Goal: Information Seeking & Learning: Find specific fact

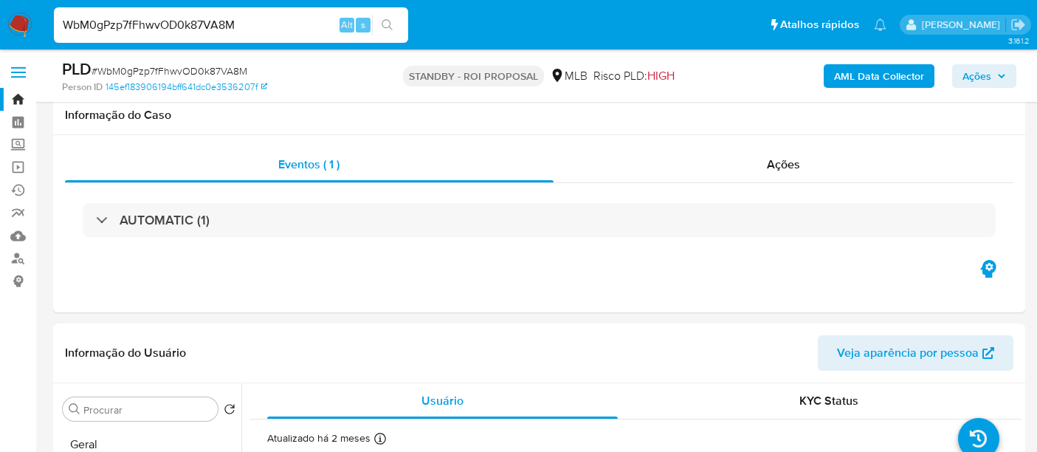
select select "10"
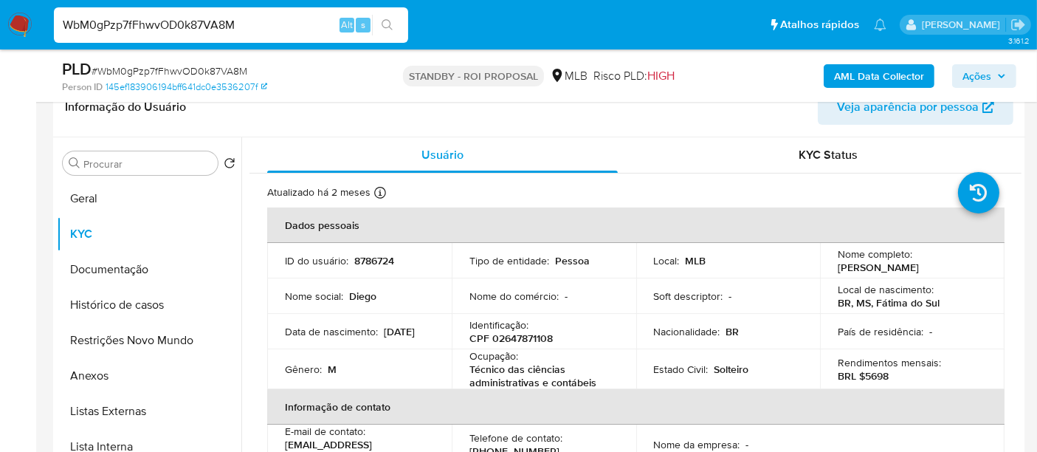
click at [0, 18] on nav "Pausado Ver notificaciones WbM0gPzp7fFhwvOD0k87VA8M Alt s Atalhos rápidos Presi…" at bounding box center [518, 24] width 1037 height 49
type input "Ks6EgvMiKj2xSULQlyHcj9CH"
click at [385, 24] on icon "search-icon" at bounding box center [388, 25] width 12 height 12
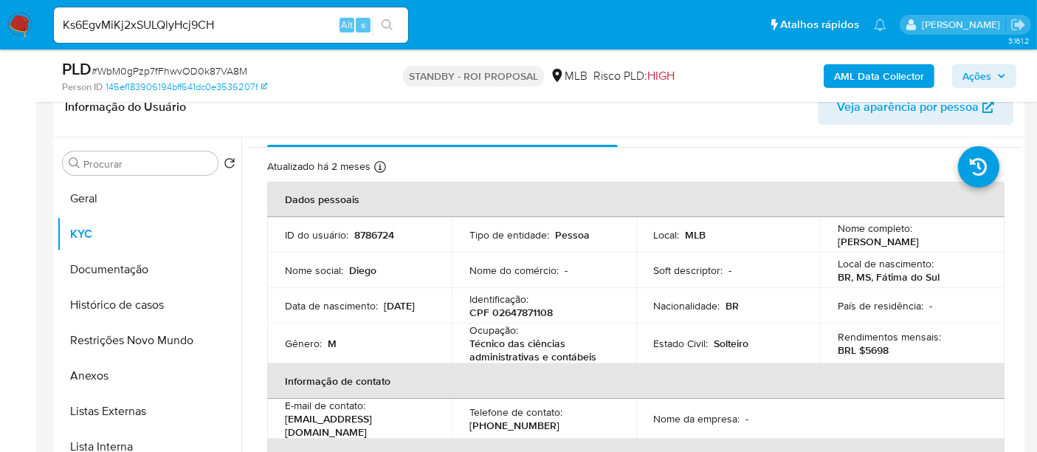
scroll to position [0, 0]
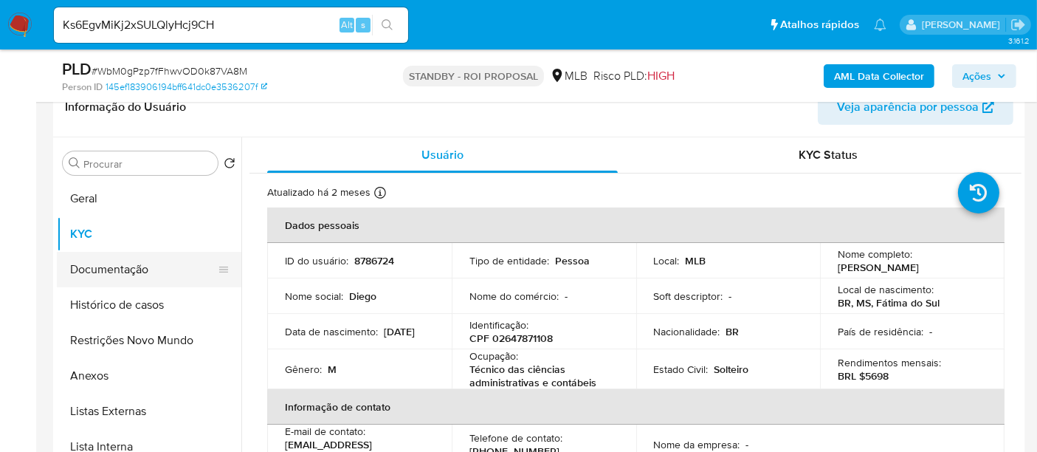
click at [106, 269] on button "Documentação" at bounding box center [143, 269] width 173 height 35
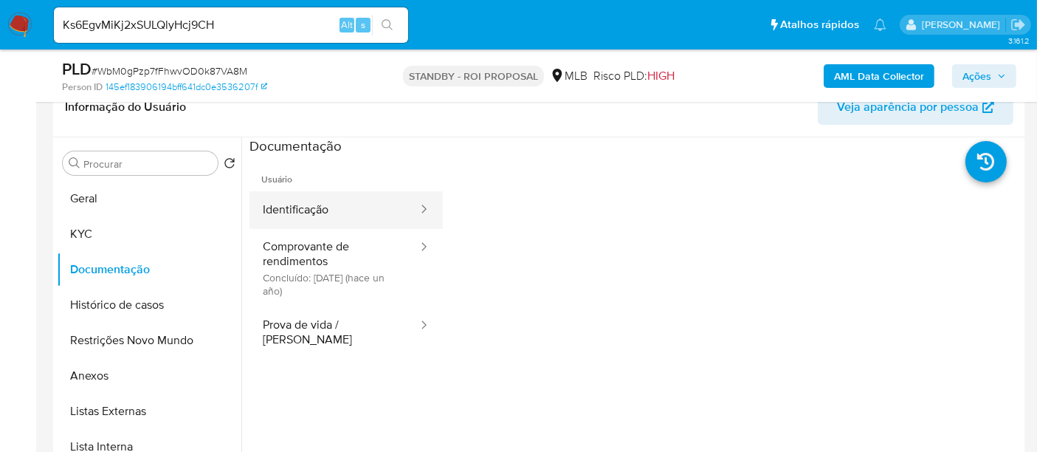
click at [352, 203] on button "Identificação" at bounding box center [334, 210] width 170 height 38
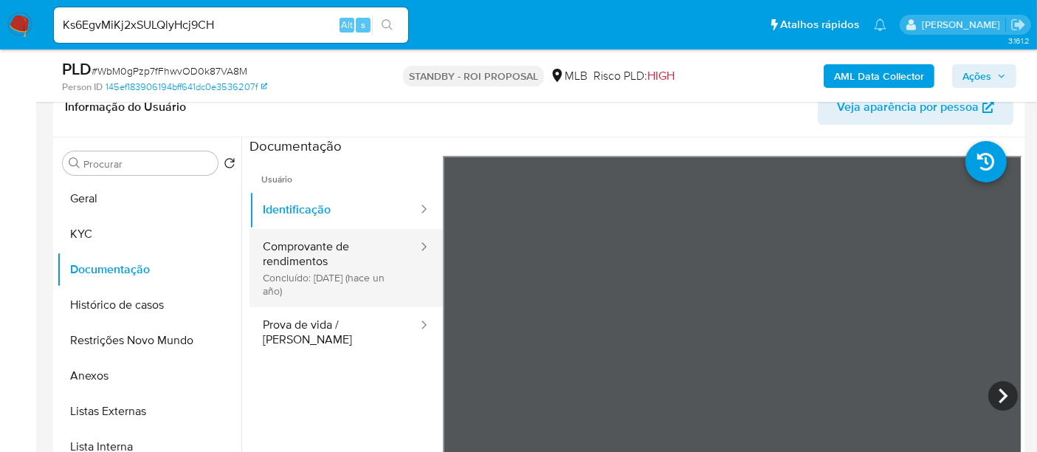
click at [311, 247] on button "Comprovante de rendimentos Concluído: [DATE] (hace un año)" at bounding box center [334, 268] width 170 height 78
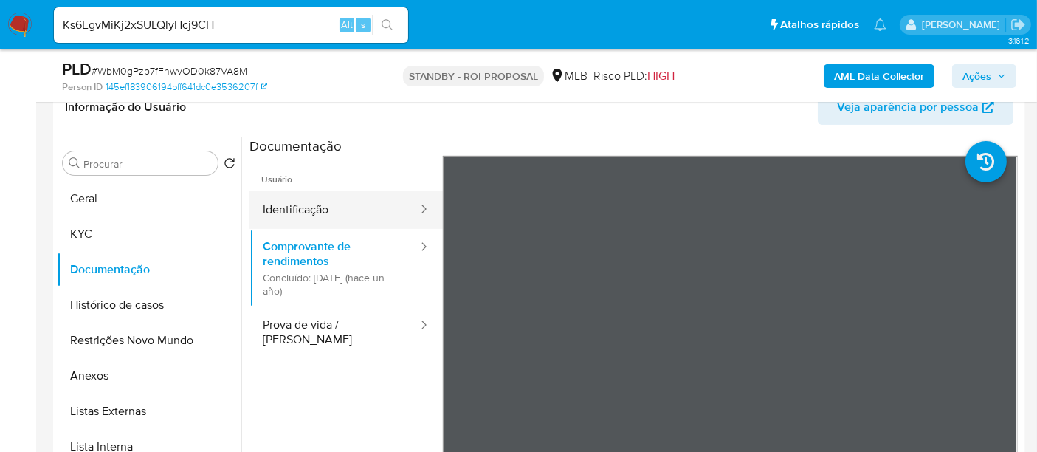
click at [308, 220] on button "Identificação" at bounding box center [334, 210] width 170 height 38
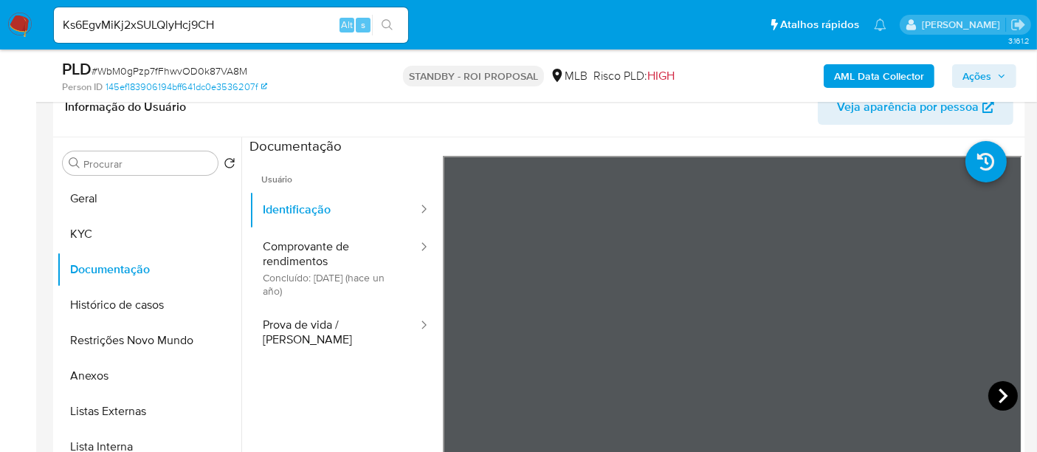
click at [996, 387] on icon at bounding box center [1003, 396] width 30 height 30
click at [462, 389] on icon at bounding box center [460, 395] width 9 height 15
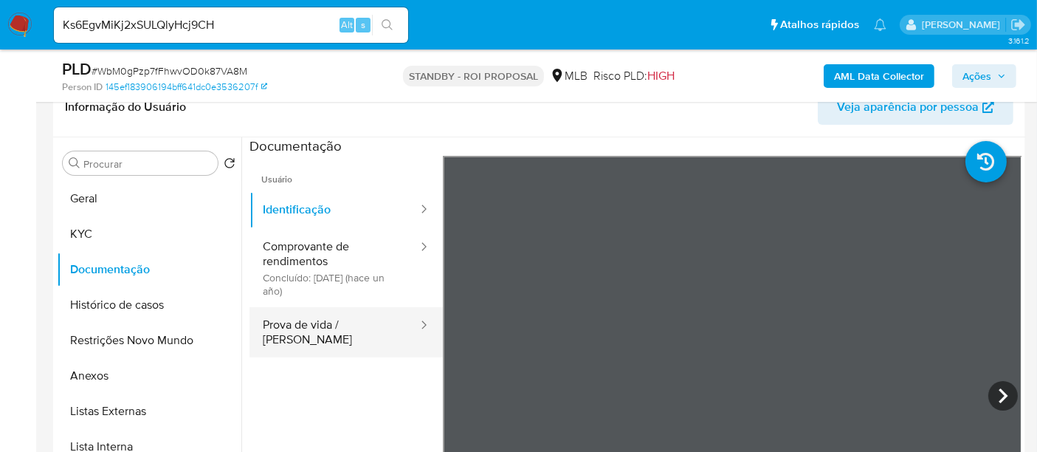
click at [286, 323] on button "Prova de vida / [PERSON_NAME]" at bounding box center [334, 332] width 170 height 50
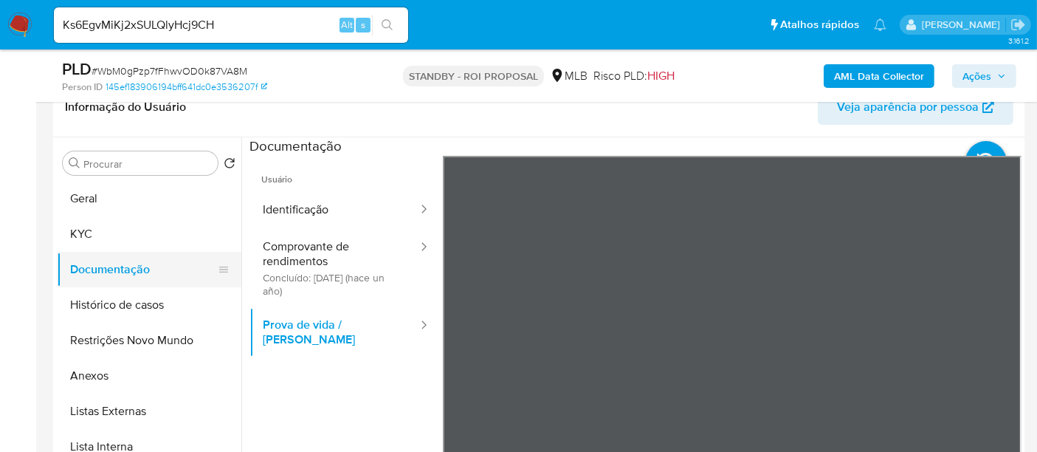
drag, startPoint x: 74, startPoint y: 235, endPoint x: 206, endPoint y: 252, distance: 133.1
click at [74, 236] on button "KYC" at bounding box center [149, 233] width 184 height 35
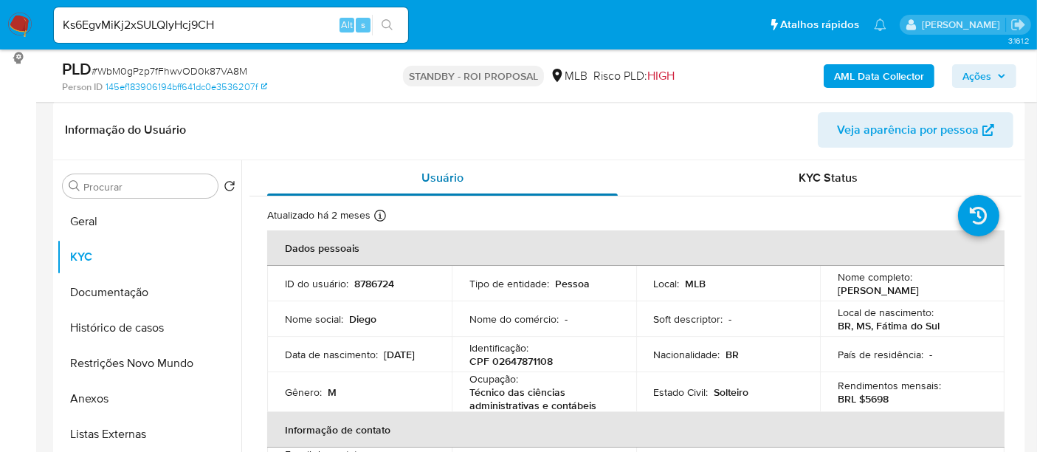
scroll to position [246, 0]
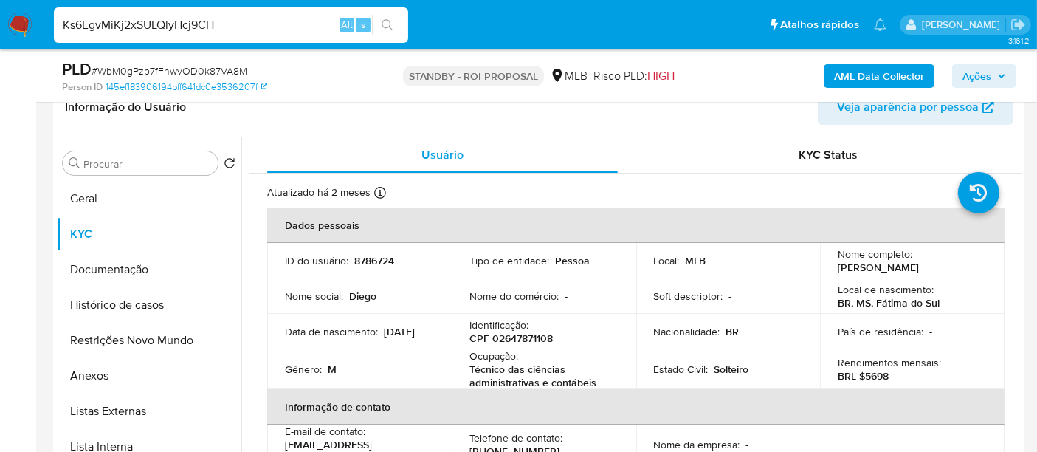
drag, startPoint x: 227, startPoint y: 23, endPoint x: 0, endPoint y: -58, distance: 240.4
click at [387, 22] on icon "search-icon" at bounding box center [388, 25] width 12 height 12
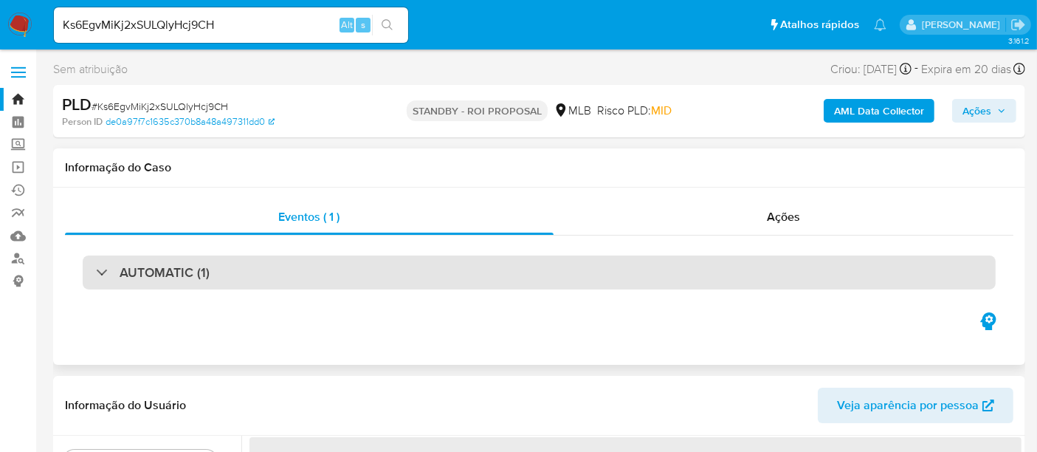
select select "10"
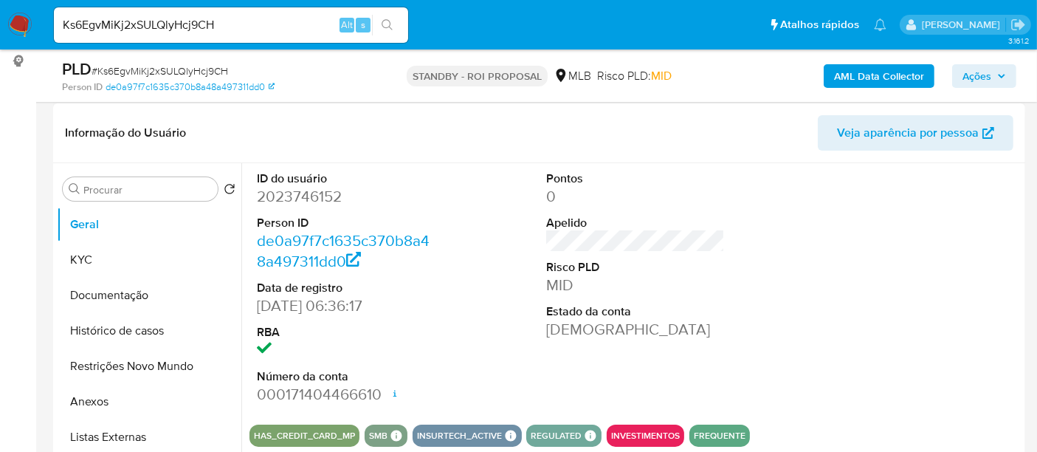
scroll to position [246, 0]
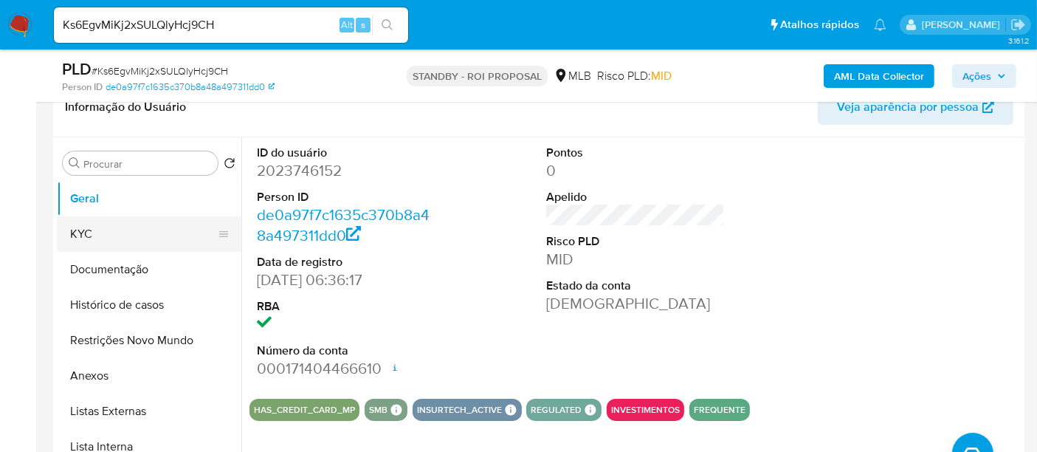
click at [90, 222] on button "KYC" at bounding box center [143, 233] width 173 height 35
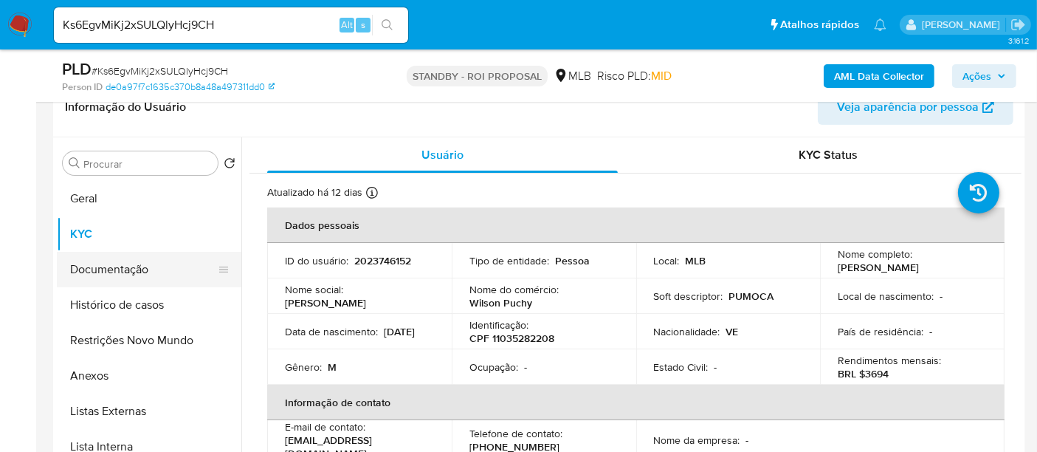
click at [116, 270] on button "Documentação" at bounding box center [143, 269] width 173 height 35
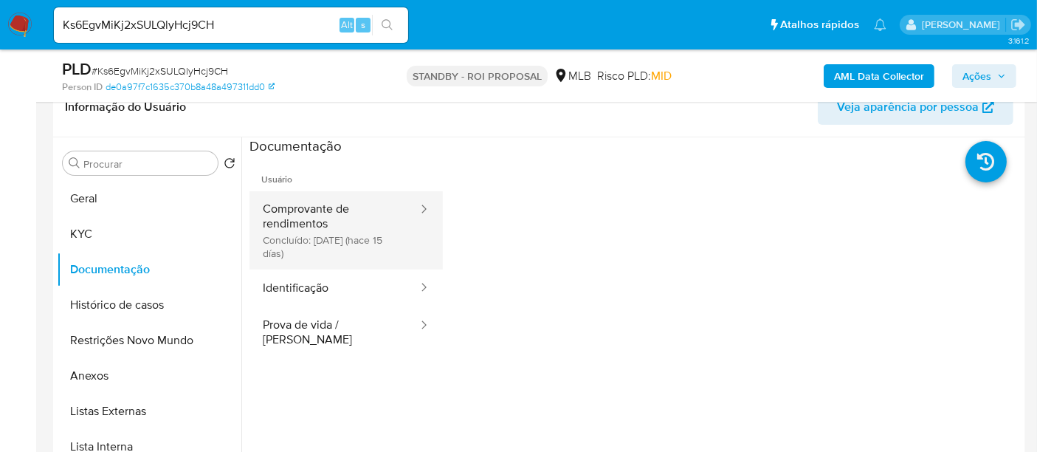
click at [334, 196] on button "Comprovante de rendimentos Concluído: [DATE] (hace 15 días)" at bounding box center [334, 230] width 170 height 78
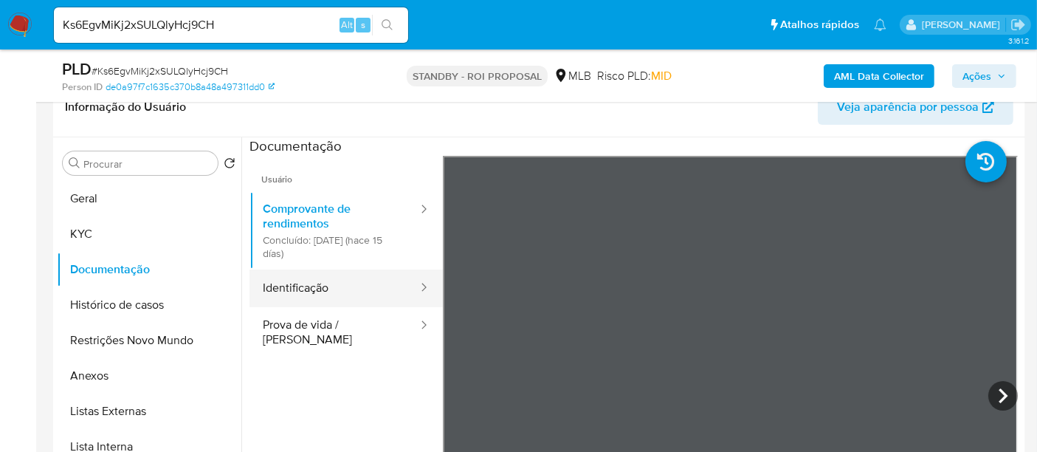
drag, startPoint x: 309, startPoint y: 283, endPoint x: 414, endPoint y: 297, distance: 105.7
click at [311, 286] on button "Identificação" at bounding box center [334, 288] width 170 height 38
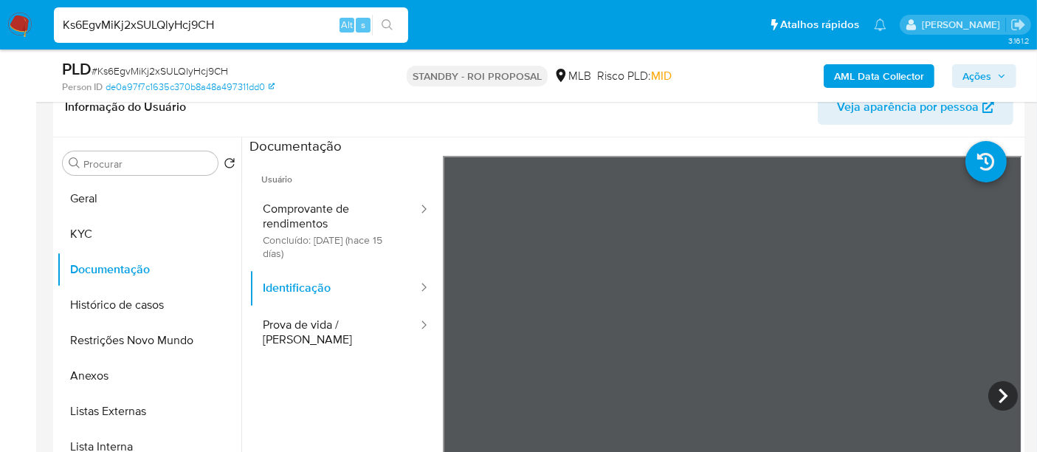
drag, startPoint x: 263, startPoint y: 26, endPoint x: 4, endPoint y: 37, distance: 260.0
click at [4, 37] on nav "Pausado Ver notificaciones Ks6EgvMiKj2xSULQlyHcj9CH Alt s Atalhos rápidos Presi…" at bounding box center [518, 24] width 1037 height 49
paste input "aWOBjDFgY3ypPcB5R6K7ilSj"
type input "aWOBjDFgY3ypPcB5R6K7ilSj"
click at [380, 24] on button "search-icon" at bounding box center [387, 25] width 30 height 21
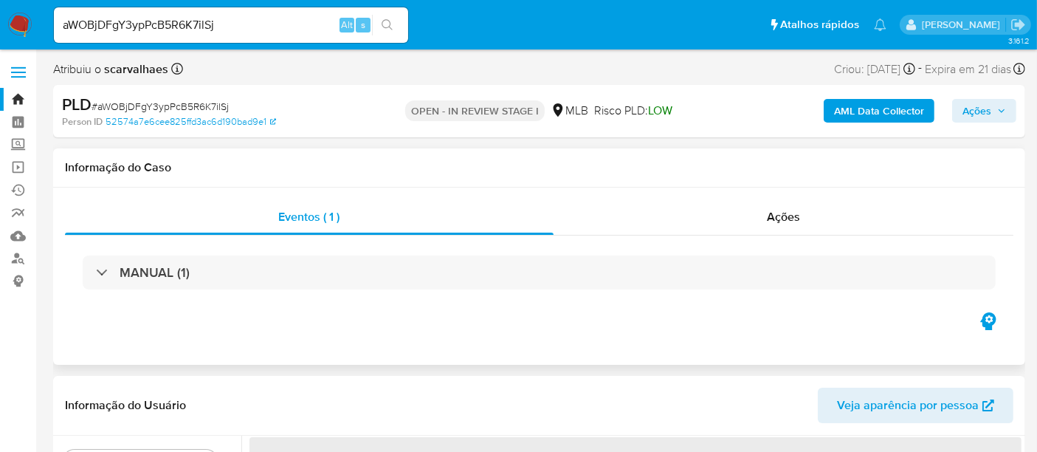
select select "10"
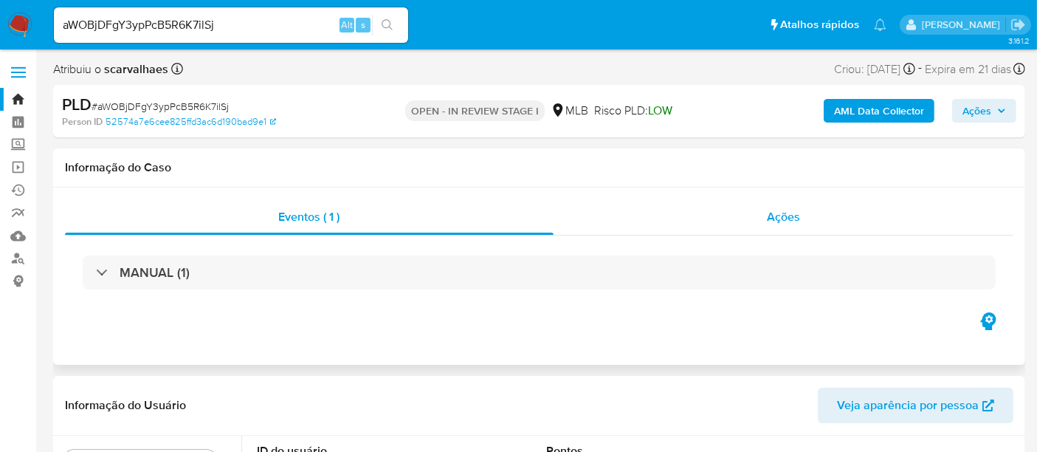
click at [790, 213] on span "Ações" at bounding box center [783, 216] width 33 height 17
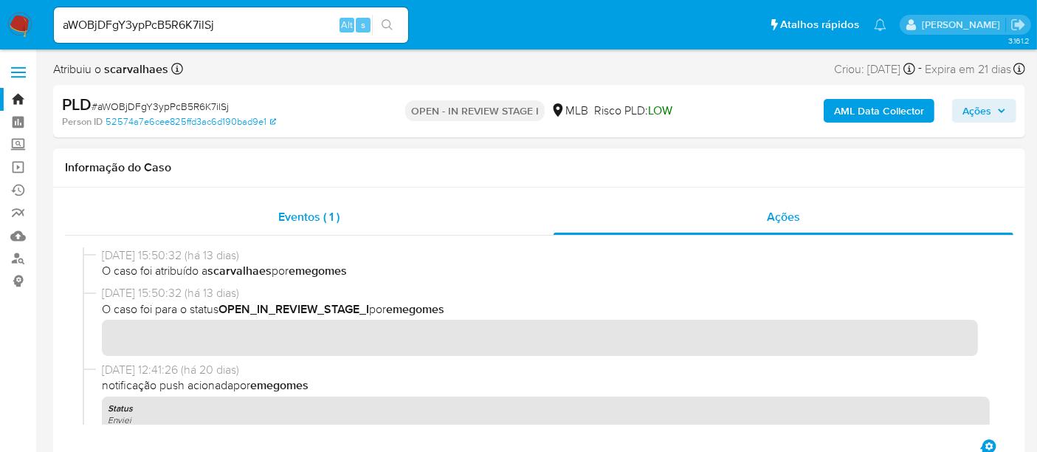
click at [293, 212] on span "Eventos ( 1 )" at bounding box center [308, 216] width 61 height 17
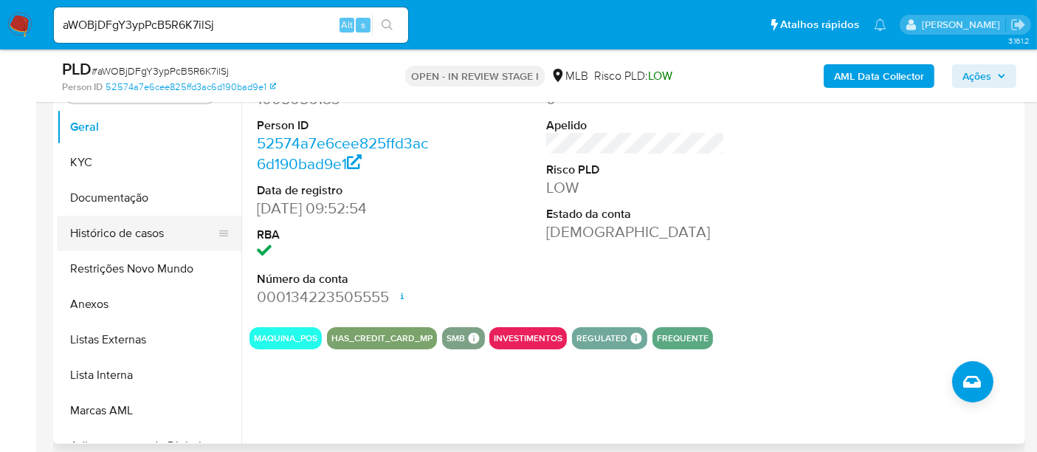
scroll to position [246, 0]
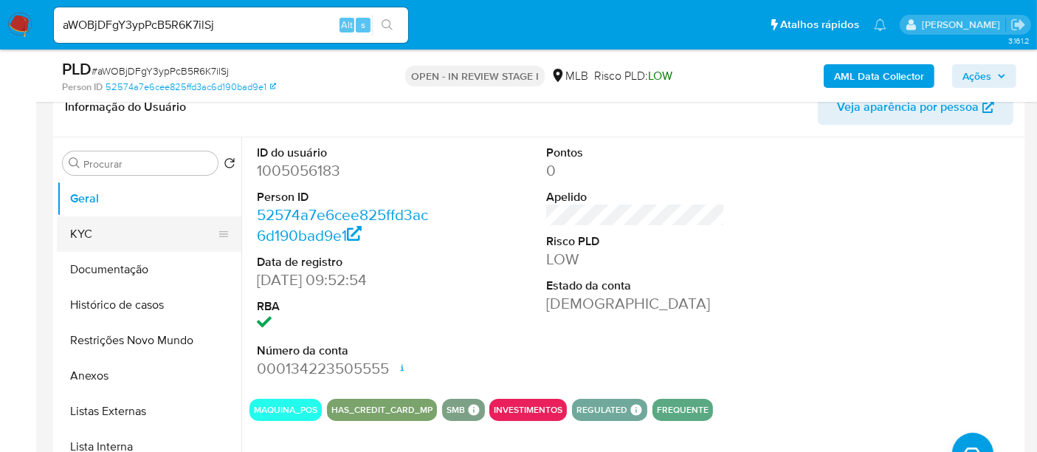
click at [85, 224] on button "KYC" at bounding box center [143, 233] width 173 height 35
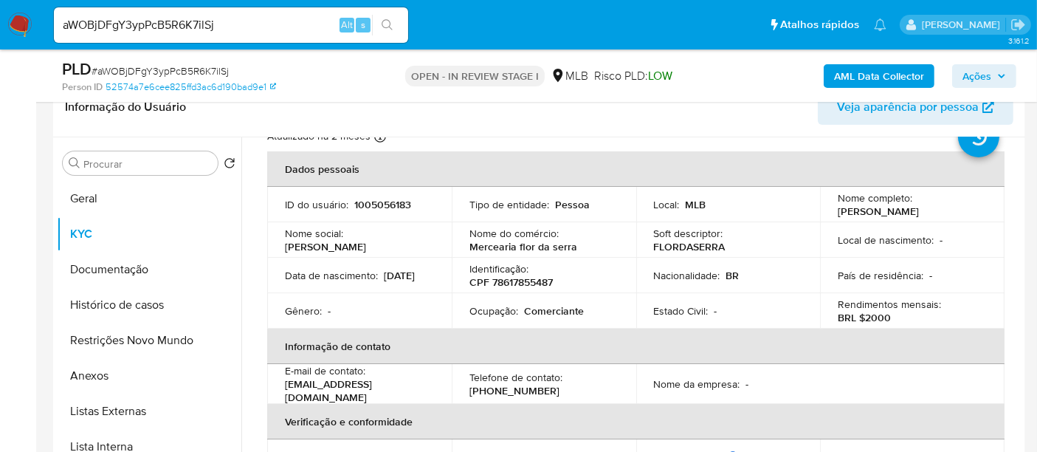
scroll to position [82, 0]
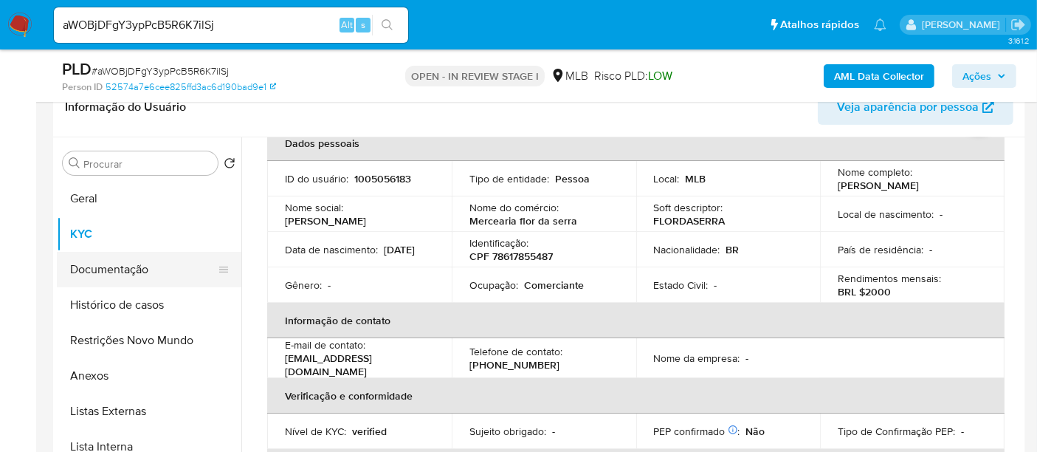
drag, startPoint x: 114, startPoint y: 260, endPoint x: 142, endPoint y: 261, distance: 28.8
click at [114, 260] on button "Documentação" at bounding box center [143, 269] width 173 height 35
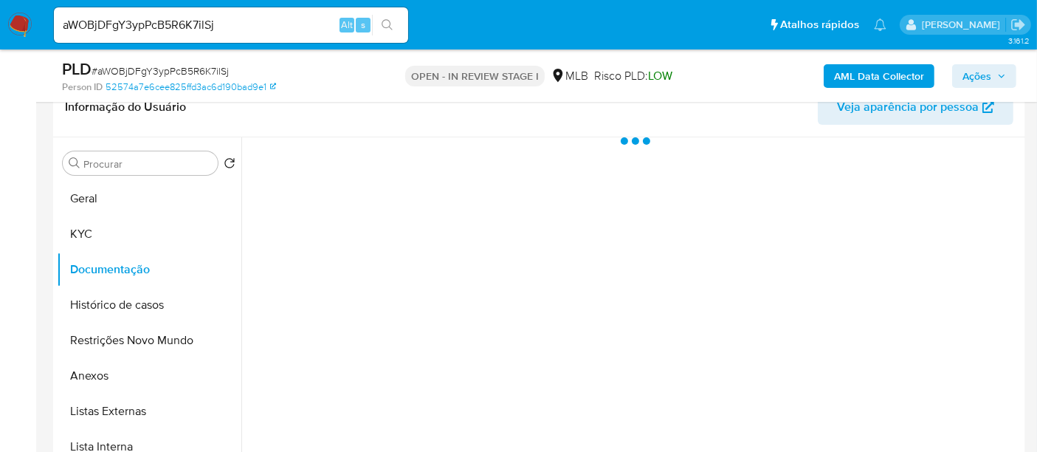
scroll to position [0, 0]
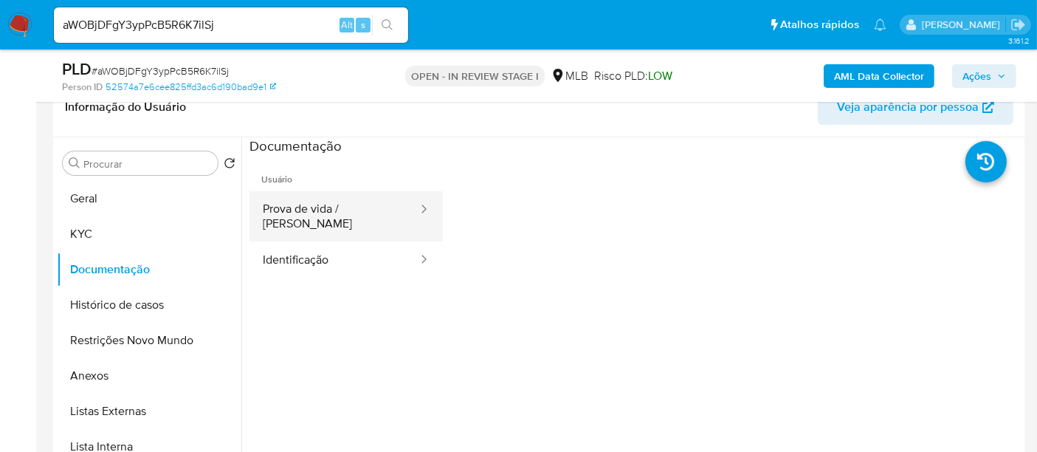
click at [331, 209] on button "Prova de vida / [PERSON_NAME]" at bounding box center [334, 216] width 170 height 50
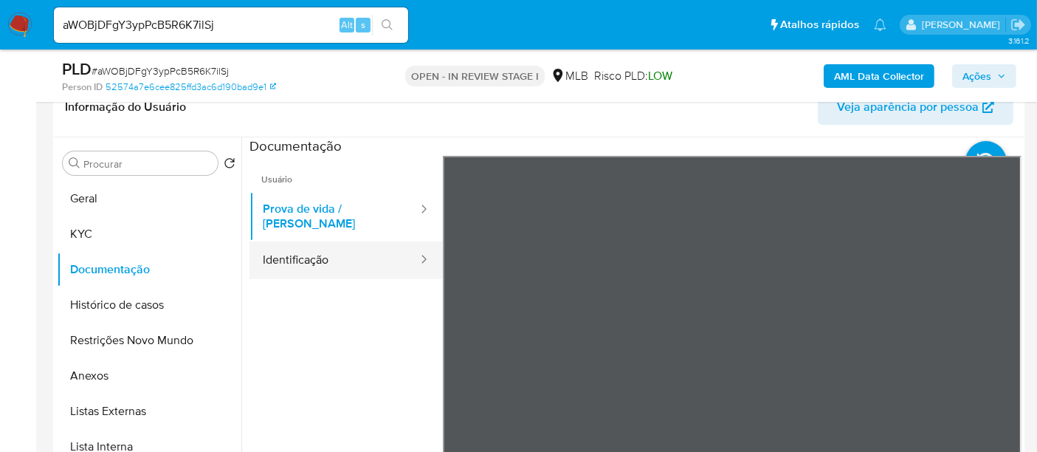
click at [314, 255] on button "Identificação" at bounding box center [334, 260] width 170 height 38
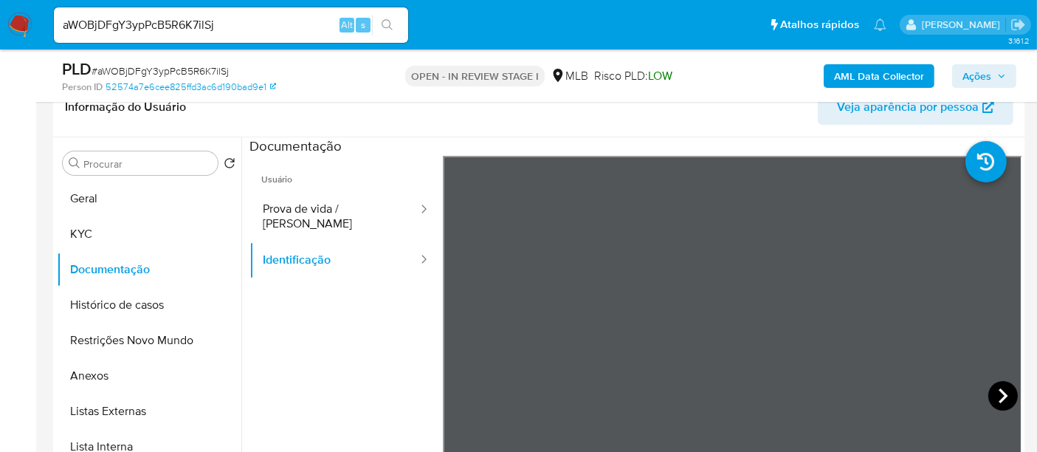
drag, startPoint x: 1005, startPoint y: 390, endPoint x: 984, endPoint y: 391, distance: 21.5
click at [988, 391] on icon at bounding box center [1003, 396] width 30 height 30
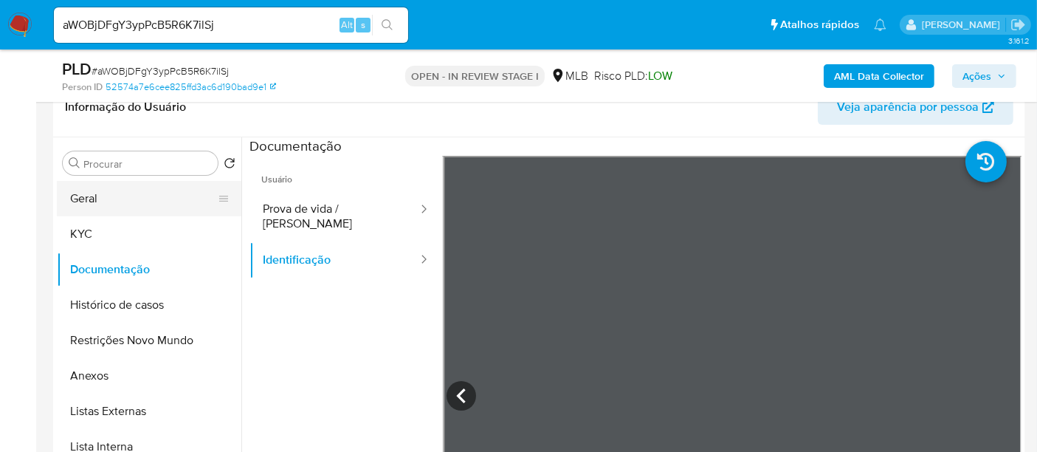
drag, startPoint x: 125, startPoint y: 197, endPoint x: 220, endPoint y: 204, distance: 94.8
click at [129, 197] on button "Geral" at bounding box center [143, 198] width 173 height 35
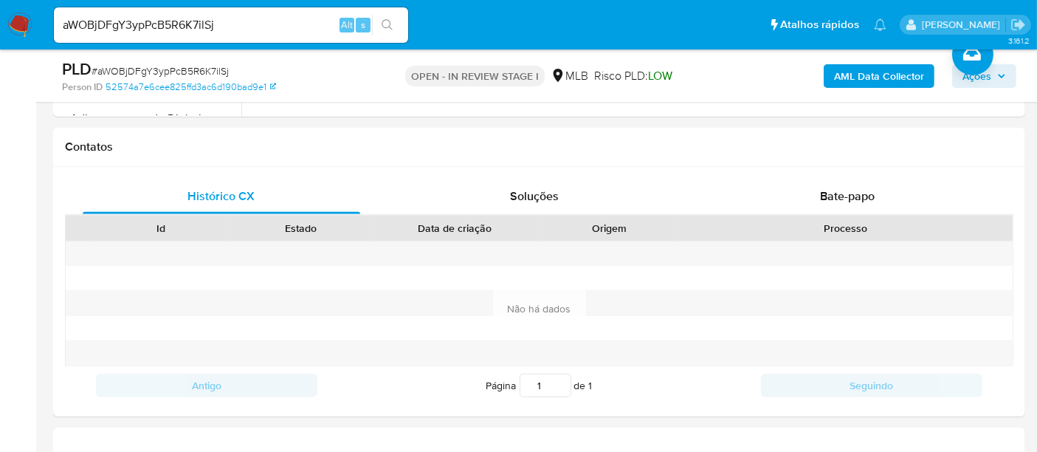
scroll to position [655, 0]
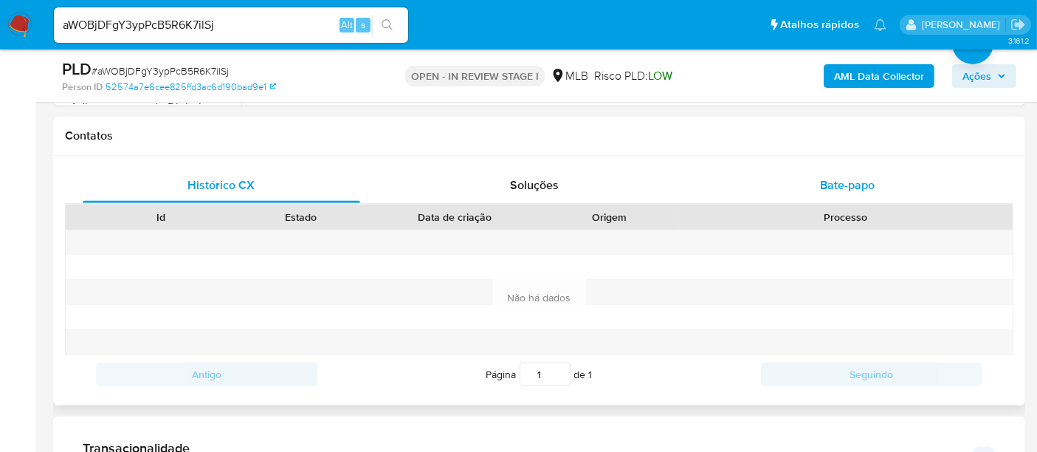
click at [846, 187] on span "Bate-papo" at bounding box center [847, 184] width 55 height 17
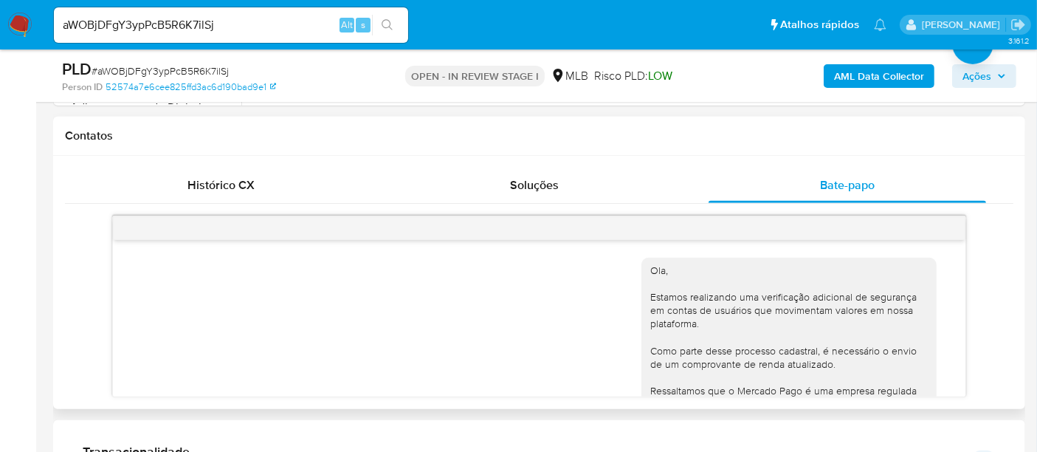
scroll to position [250, 0]
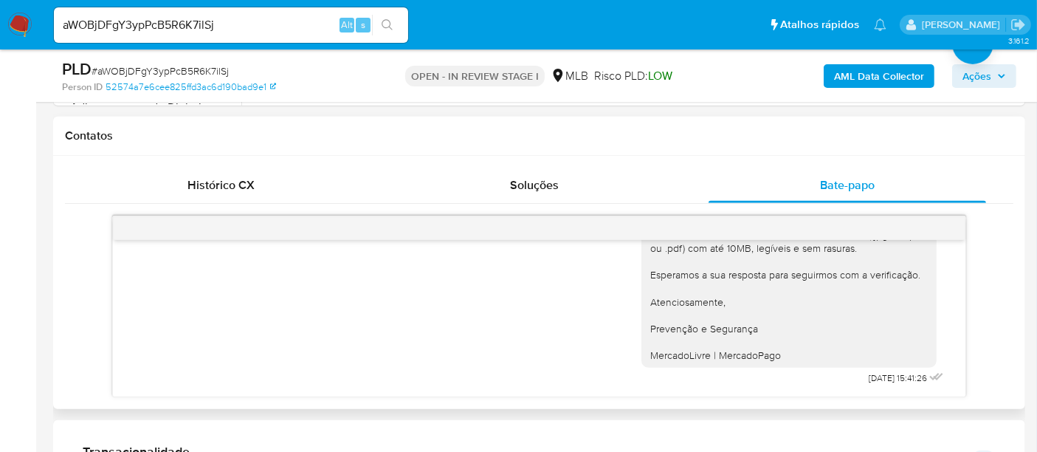
drag, startPoint x: 935, startPoint y: 314, endPoint x: 927, endPoint y: 288, distance: 27.8
click at [927, 288] on div "Ola, Estamos realizando uma verificação adicional de segurança em contas de usu…" at bounding box center [539, 306] width 948 height 182
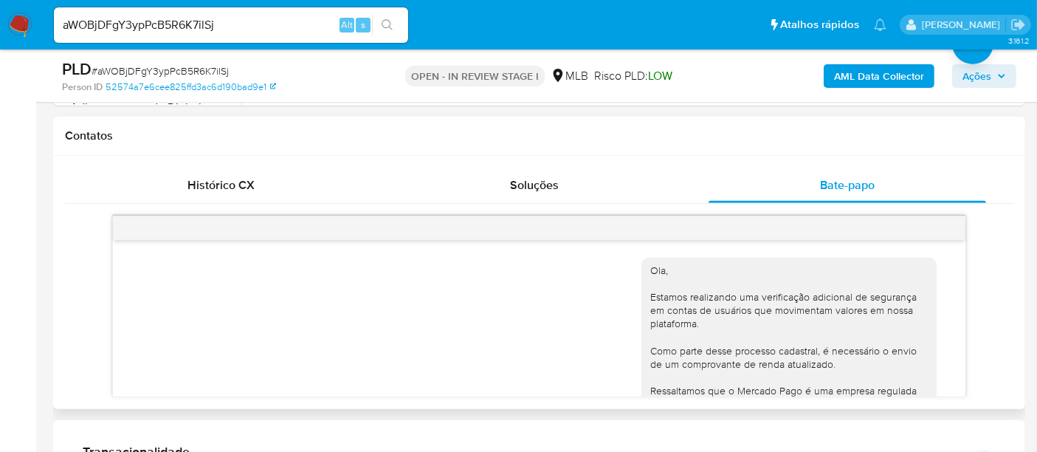
scroll to position [249, 0]
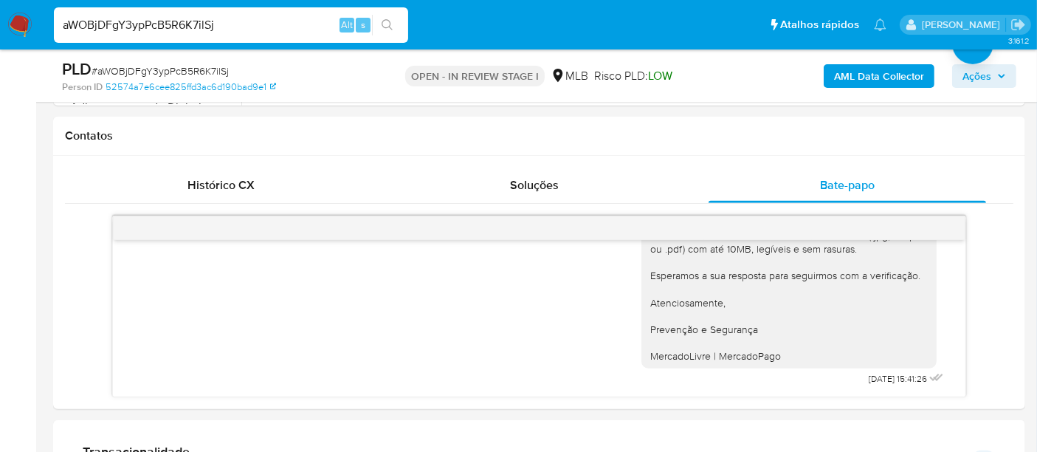
click at [0, 21] on nav "Pausado Ver notificaciones aWOBjDFgY3ypPcB5R6K7ilSj Alt s Atalhos rápidos Presi…" at bounding box center [518, 24] width 1037 height 49
click at [390, 21] on icon "search-icon" at bounding box center [387, 24] width 11 height 11
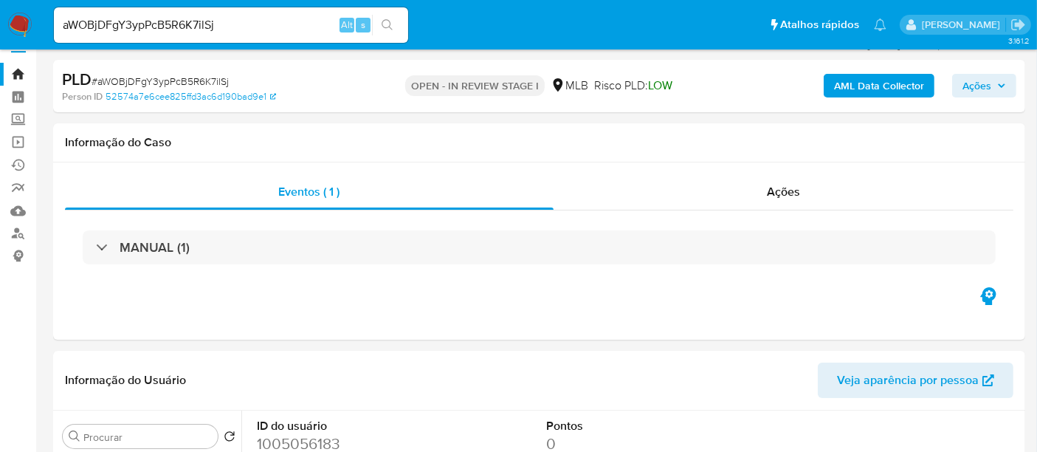
scroll to position [0, 0]
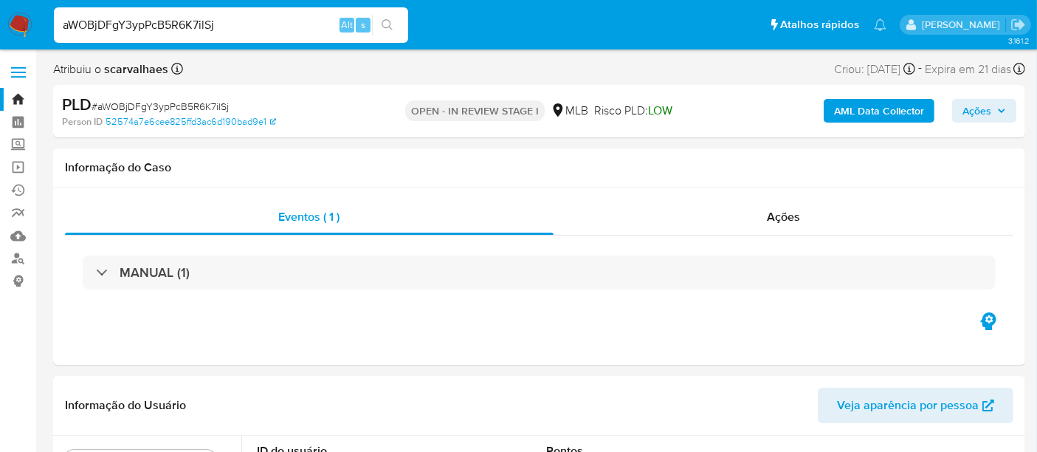
drag, startPoint x: 237, startPoint y: 25, endPoint x: 0, endPoint y: 27, distance: 236.9
click at [0, 27] on nav "Pausado Ver notificaciones aWOBjDFgY3ypPcB5R6K7ilSj Alt s Atalhos rápidos Presi…" at bounding box center [518, 24] width 1037 height 49
paste input "P07NFaWOMLX30jSHtZi85rNK"
type input "P07NFaWOMLX30jSHtZi85rNK"
click at [387, 24] on icon "search-icon" at bounding box center [388, 25] width 12 height 12
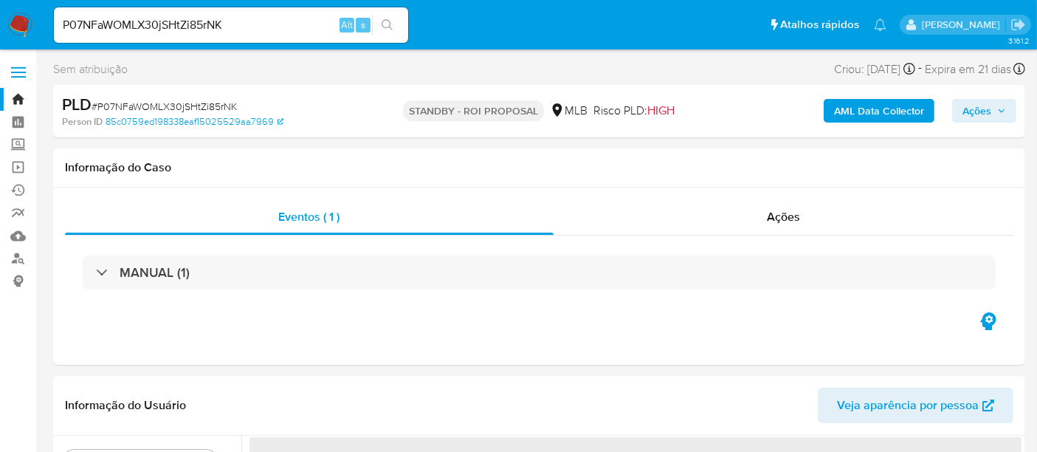
select select "10"
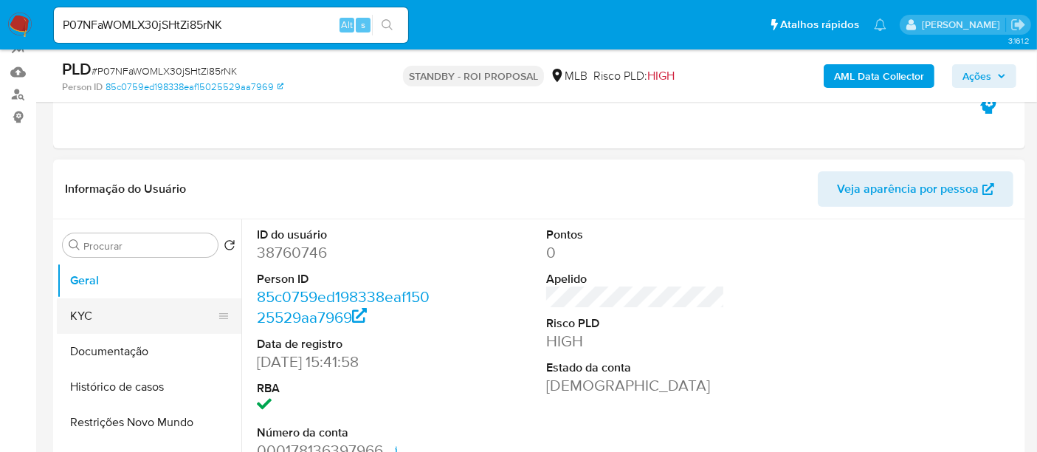
drag, startPoint x: 100, startPoint y: 307, endPoint x: 160, endPoint y: 303, distance: 60.7
click at [100, 308] on button "KYC" at bounding box center [143, 315] width 173 height 35
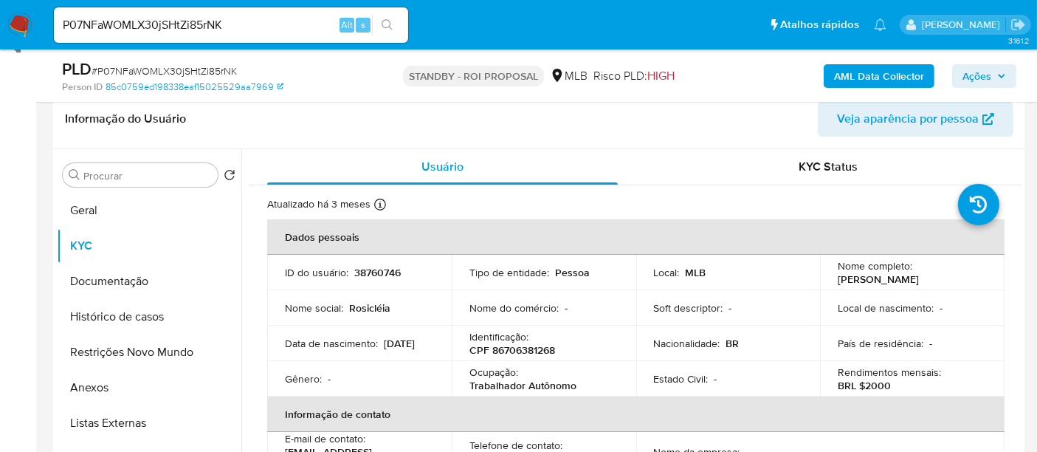
scroll to position [248, 0]
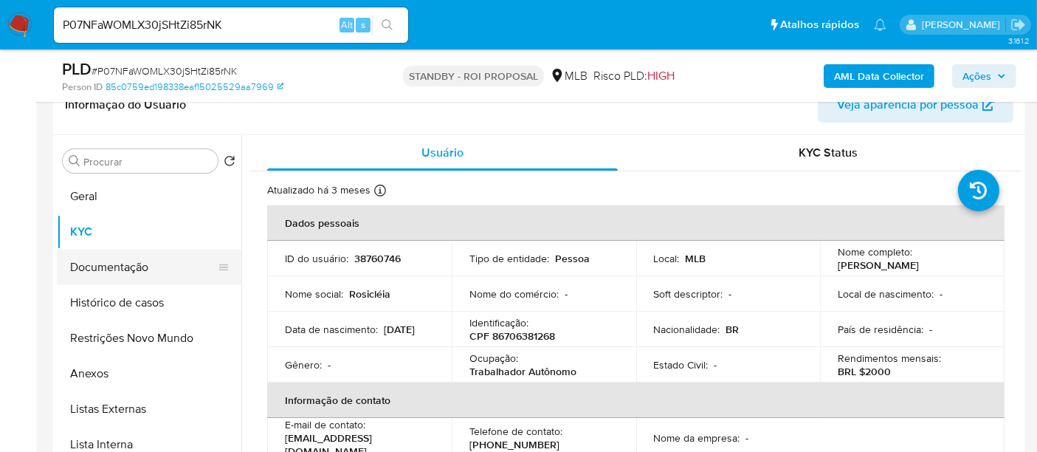
click at [143, 270] on button "Documentação" at bounding box center [143, 266] width 173 height 35
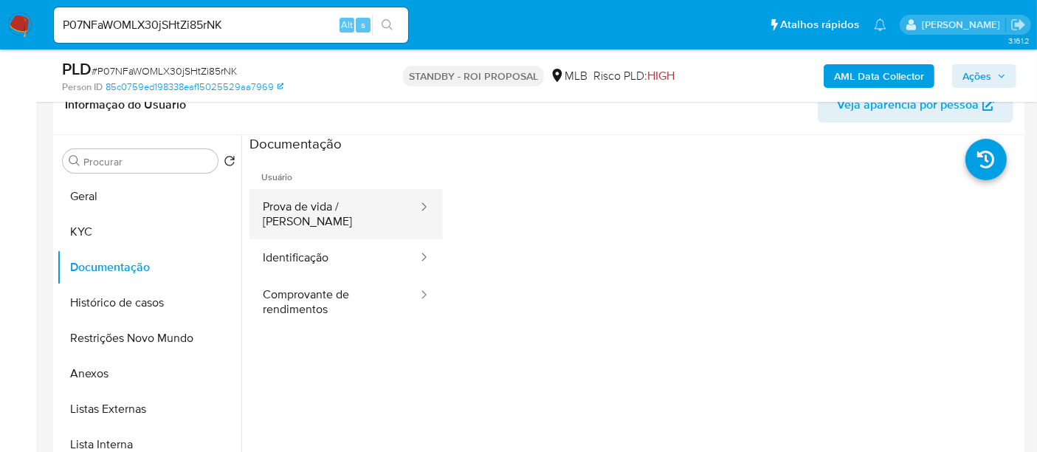
click at [356, 207] on button "Prova de vida / [PERSON_NAME]" at bounding box center [334, 214] width 170 height 50
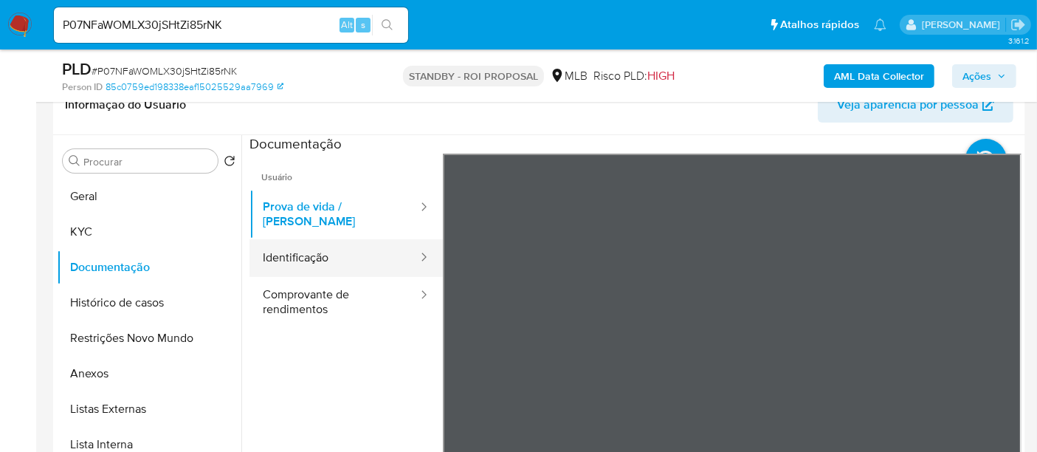
drag, startPoint x: 290, startPoint y: 250, endPoint x: 417, endPoint y: 258, distance: 127.1
click at [291, 249] on button "Identificação" at bounding box center [334, 258] width 170 height 38
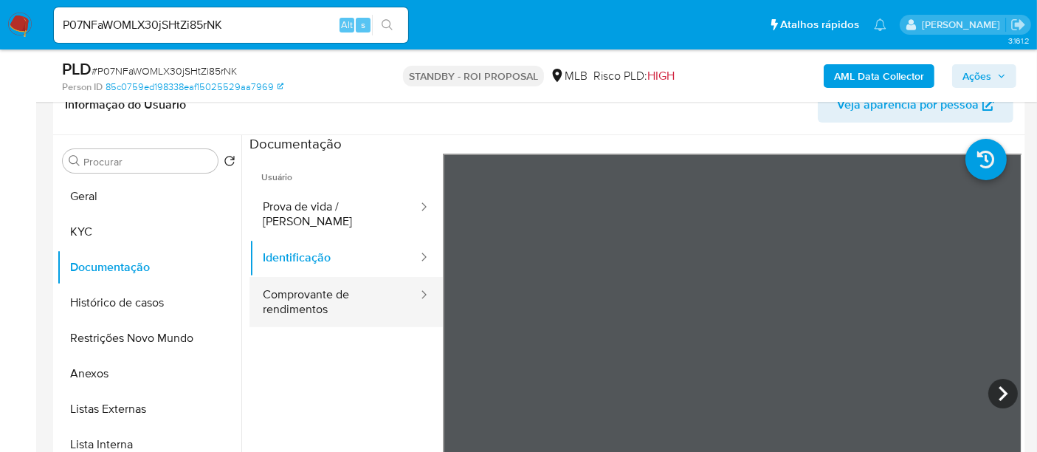
click at [315, 292] on button "Comprovante de rendimentos" at bounding box center [334, 302] width 170 height 50
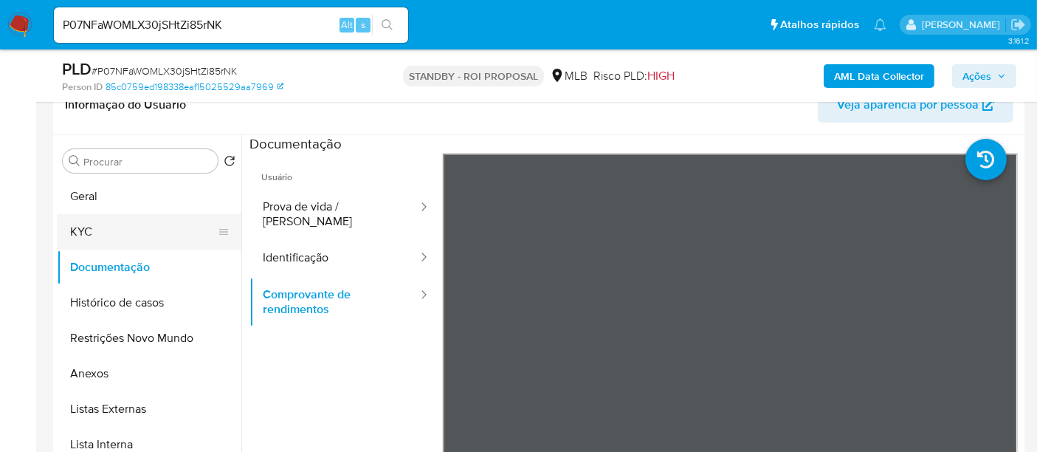
click at [90, 228] on button "KYC" at bounding box center [143, 231] width 173 height 35
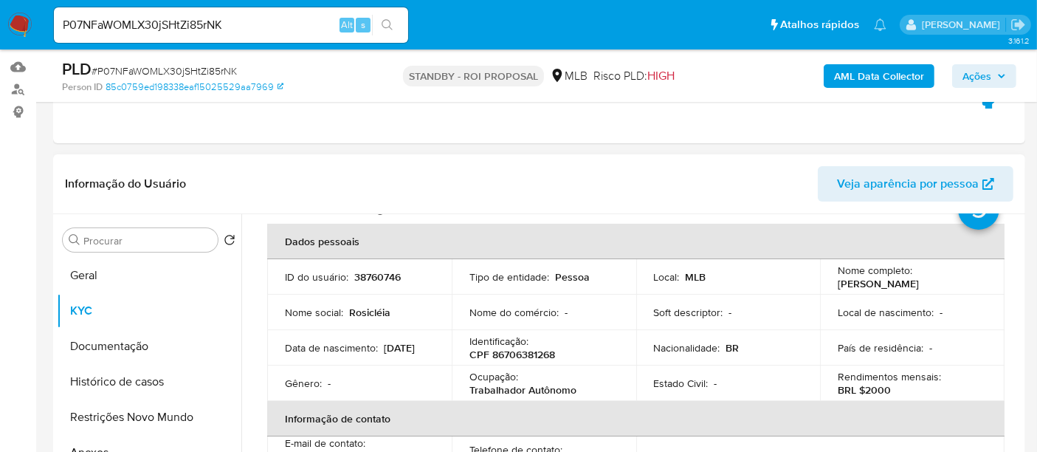
scroll to position [164, 0]
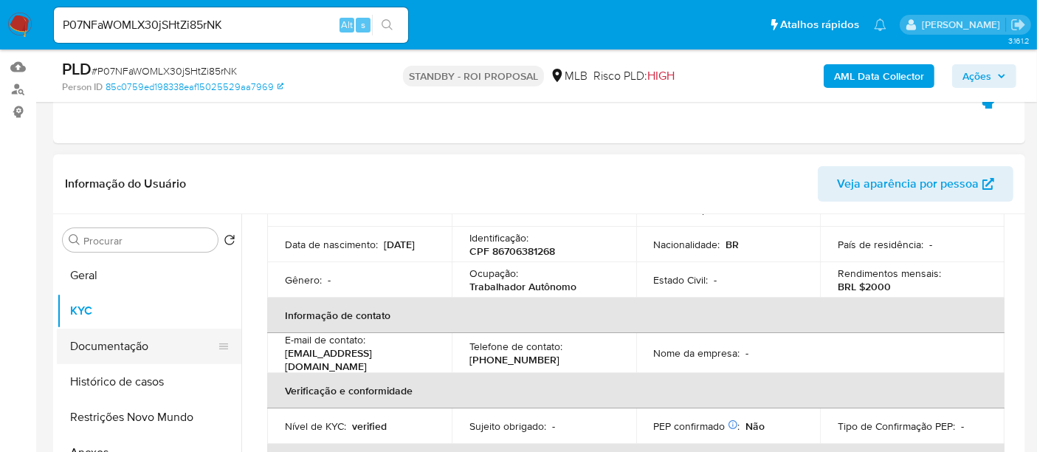
click at [131, 349] on button "Documentação" at bounding box center [143, 345] width 173 height 35
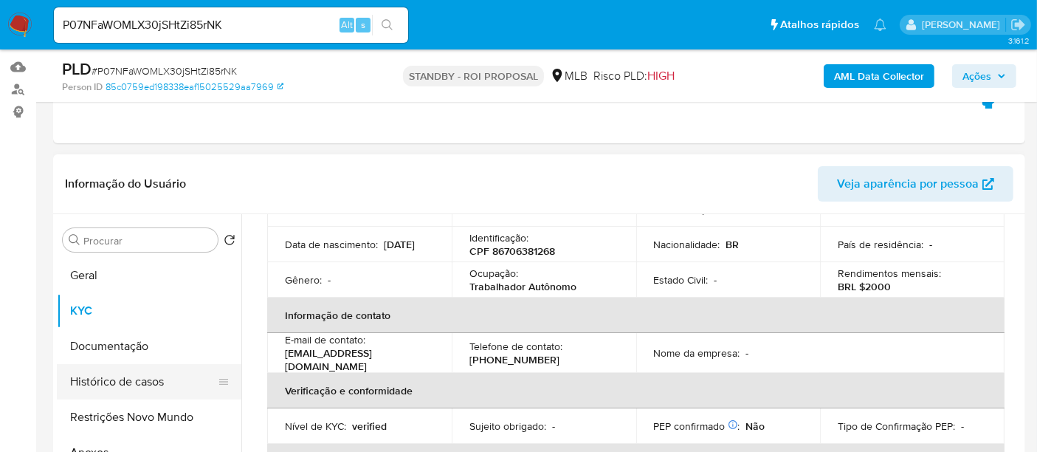
scroll to position [0, 0]
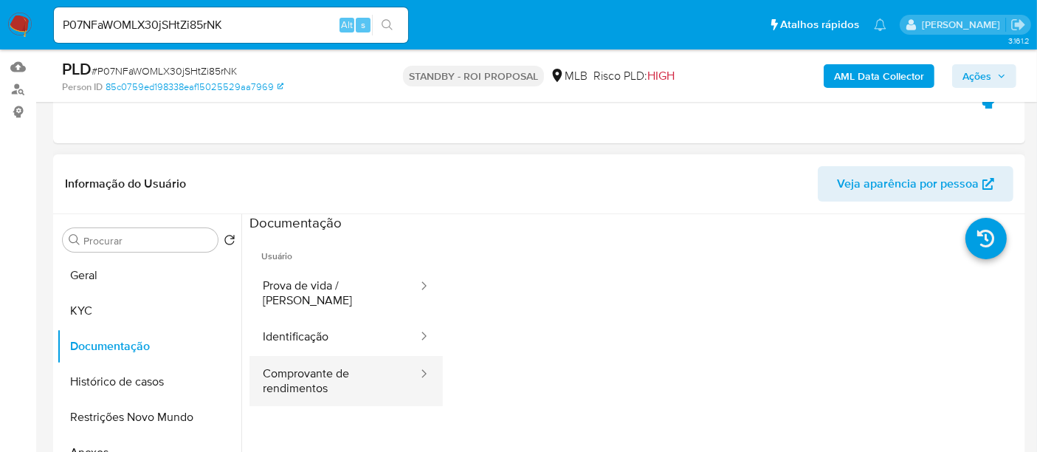
click at [323, 358] on button "Comprovante de rendimentos" at bounding box center [334, 381] width 170 height 50
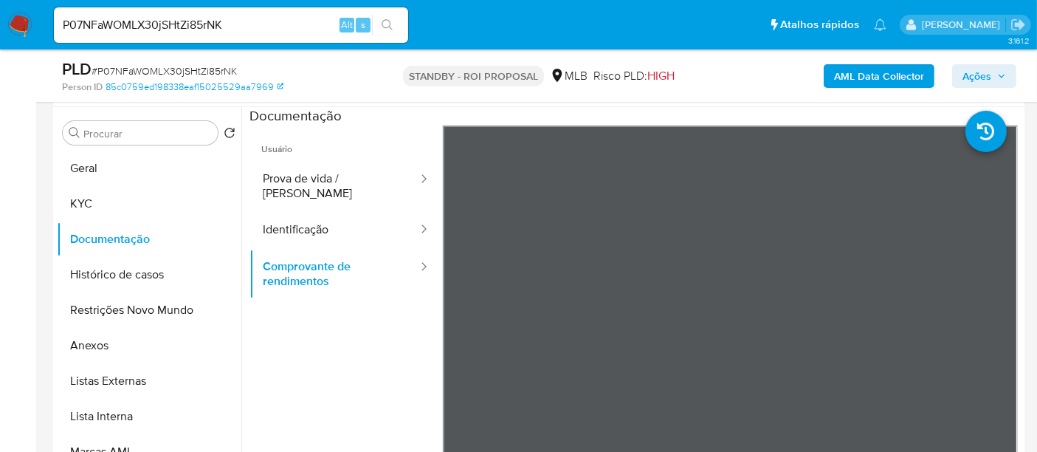
scroll to position [279, 0]
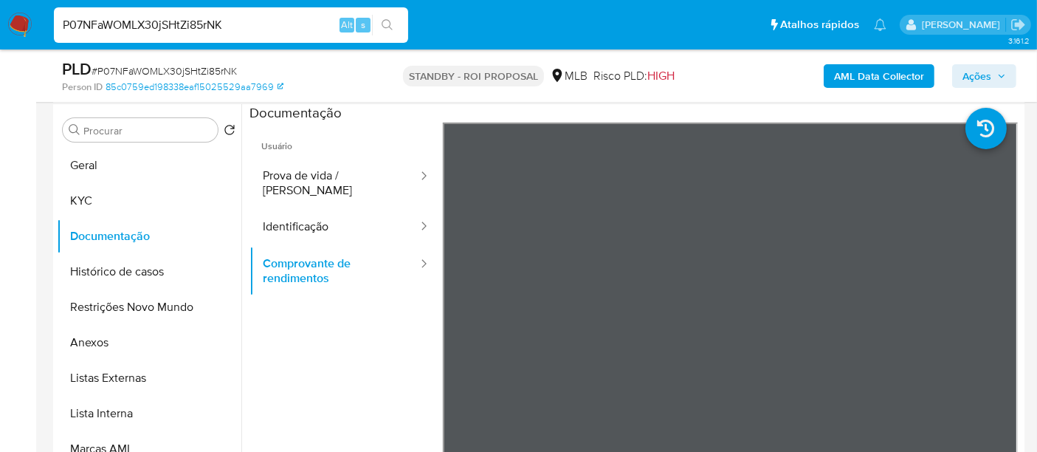
drag, startPoint x: 261, startPoint y: 25, endPoint x: 0, endPoint y: 32, distance: 260.6
click at [0, 32] on nav "Pausado Ver notificaciones P07NFaWOMLX30jSHtZi85rNK Alt s Atalhos rápidos Presi…" at bounding box center [518, 24] width 1037 height 49
paste input "LCjLmcyItOIOrnji793DmmrC"
type input "LCjLmcyItOIOrnji793DmmrC"
click at [394, 23] on button "search-icon" at bounding box center [387, 25] width 30 height 21
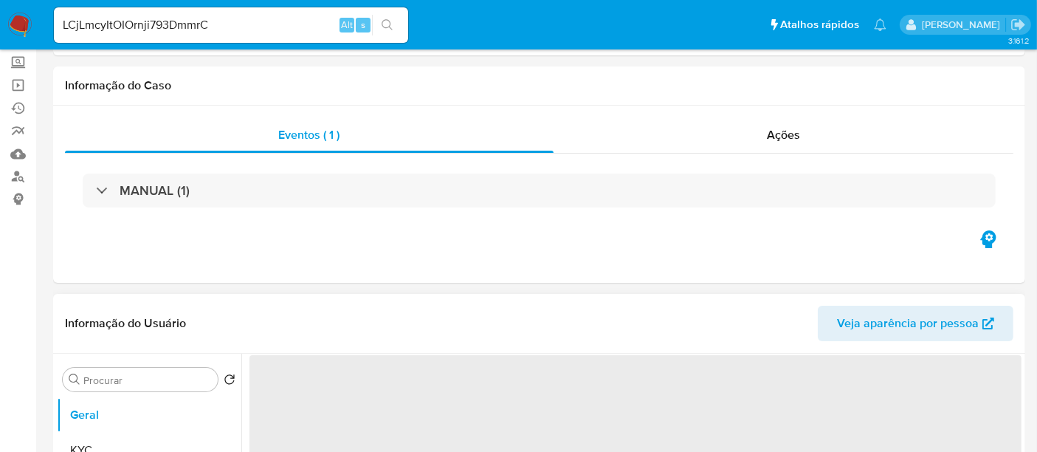
select select "10"
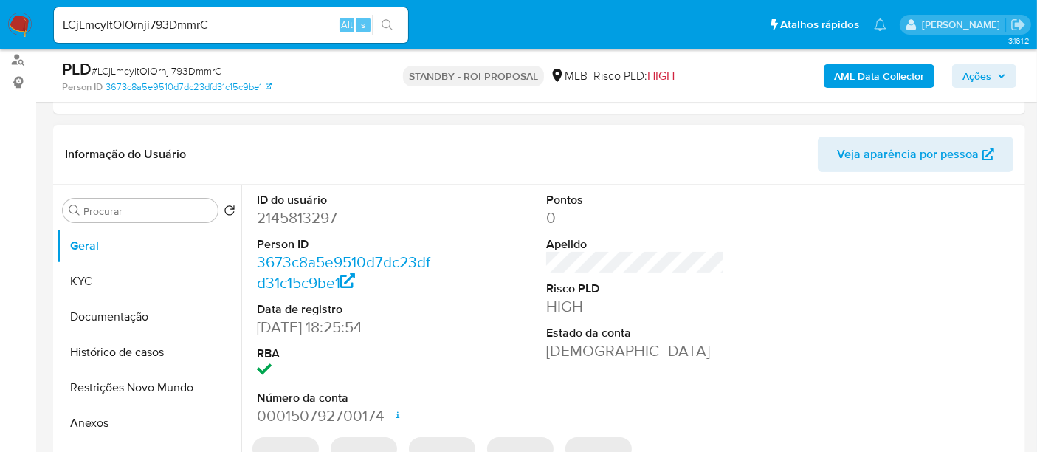
scroll to position [246, 0]
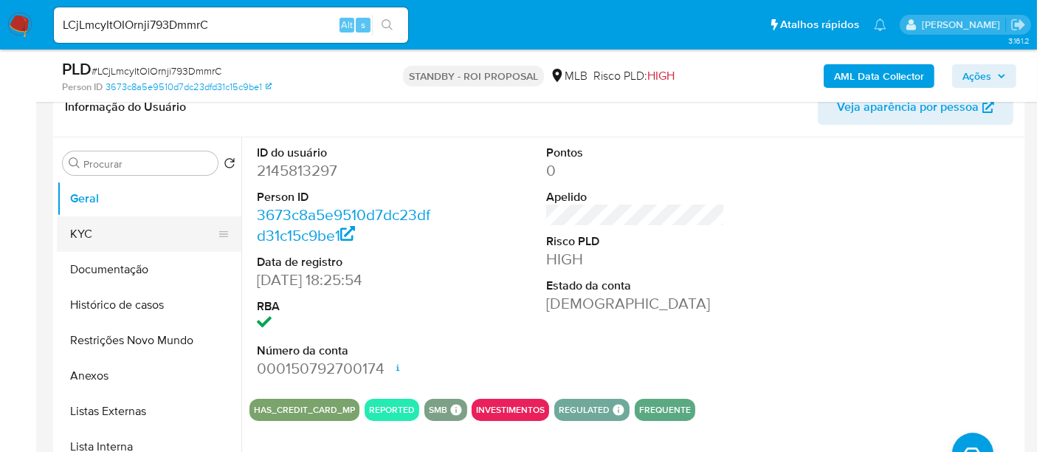
click at [89, 224] on button "KYC" at bounding box center [143, 233] width 173 height 35
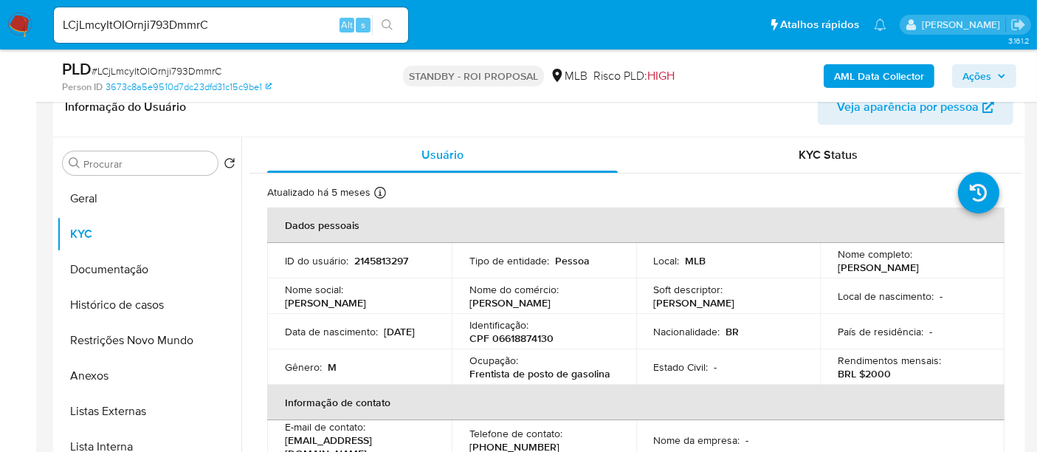
drag, startPoint x: 282, startPoint y: 342, endPoint x: 337, endPoint y: 342, distance: 55.4
click at [337, 342] on td "Data de nascimento : [DEMOGRAPHIC_DATA]" at bounding box center [359, 331] width 184 height 35
copy p "[DATE]"
click at [118, 201] on button "Geral" at bounding box center [143, 198] width 173 height 35
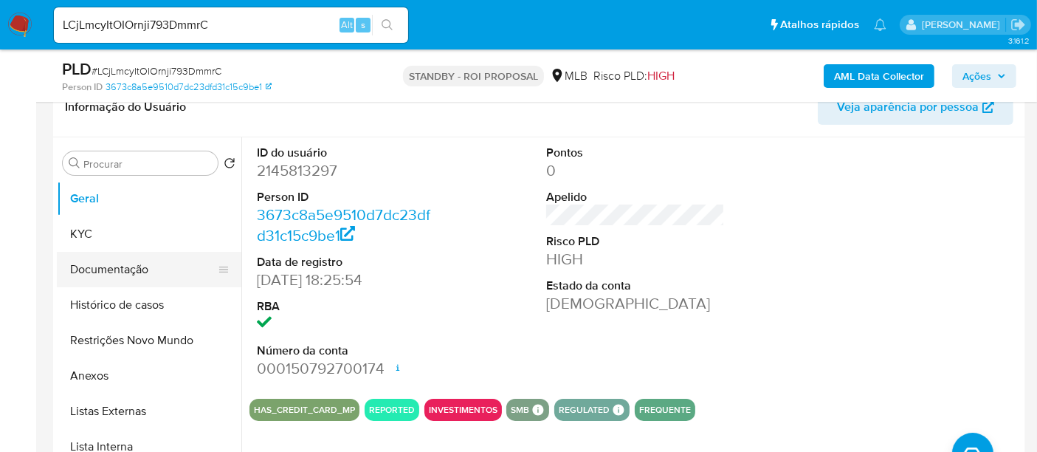
drag, startPoint x: 92, startPoint y: 272, endPoint x: 200, endPoint y: 281, distance: 108.1
click at [97, 272] on button "Documentação" at bounding box center [143, 269] width 173 height 35
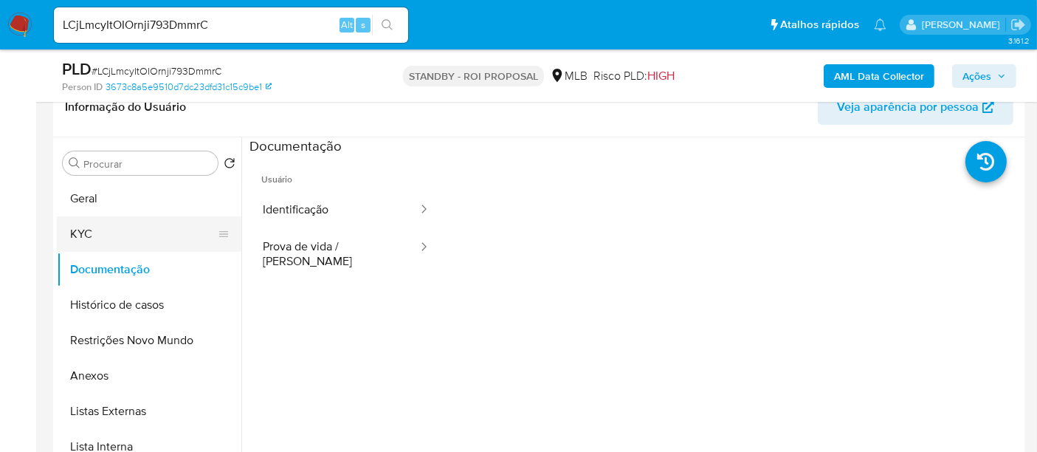
click at [123, 227] on button "KYC" at bounding box center [143, 233] width 173 height 35
